Goal: Information Seeking & Learning: Learn about a topic

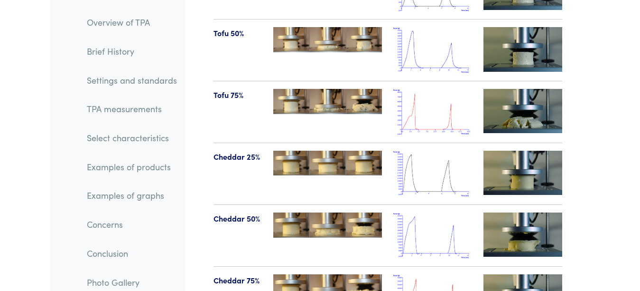
scroll to position [11228, 0]
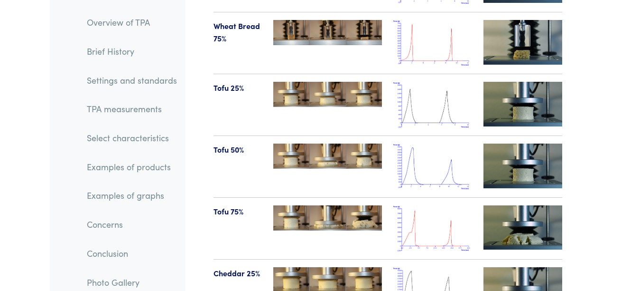
drag, startPoint x: 431, startPoint y: 70, endPoint x: 600, endPoint y: 64, distance: 169.6
click at [529, 143] on img at bounding box center [523, 165] width 79 height 44
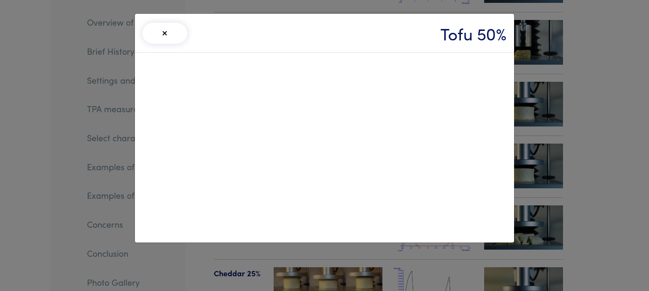
click at [166, 33] on button "×" at bounding box center [164, 33] width 45 height 21
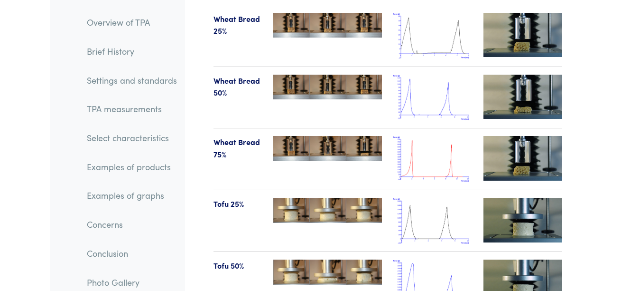
scroll to position [11035, 0]
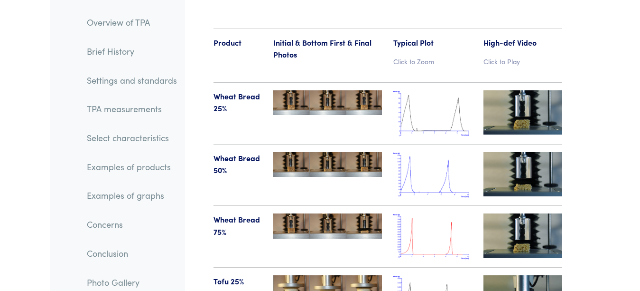
click at [543, 152] on img at bounding box center [523, 174] width 79 height 44
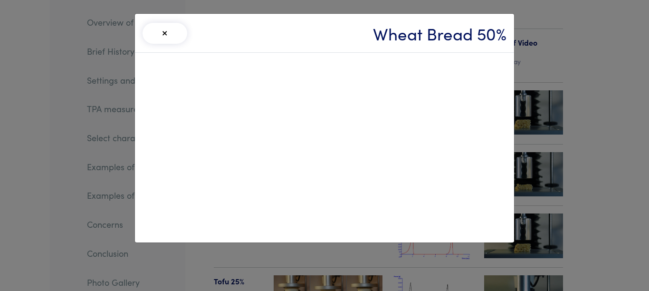
click at [164, 35] on button "×" at bounding box center [164, 33] width 45 height 21
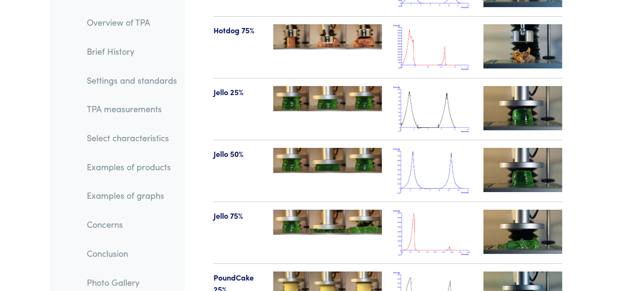
scroll to position [11925, 0]
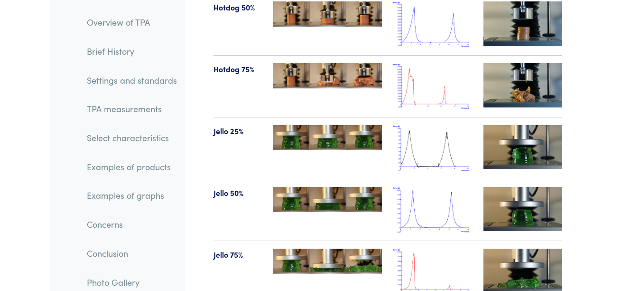
click at [526, 248] on img at bounding box center [523, 270] width 79 height 44
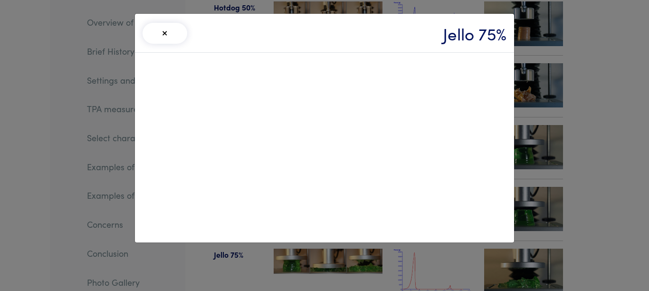
click at [168, 33] on button "×" at bounding box center [164, 33] width 45 height 21
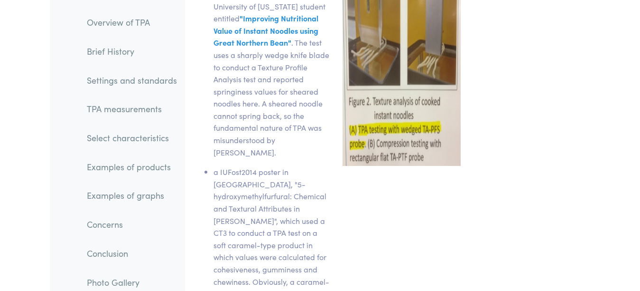
scroll to position [15991, 0]
